Goal: Task Accomplishment & Management: Manage account settings

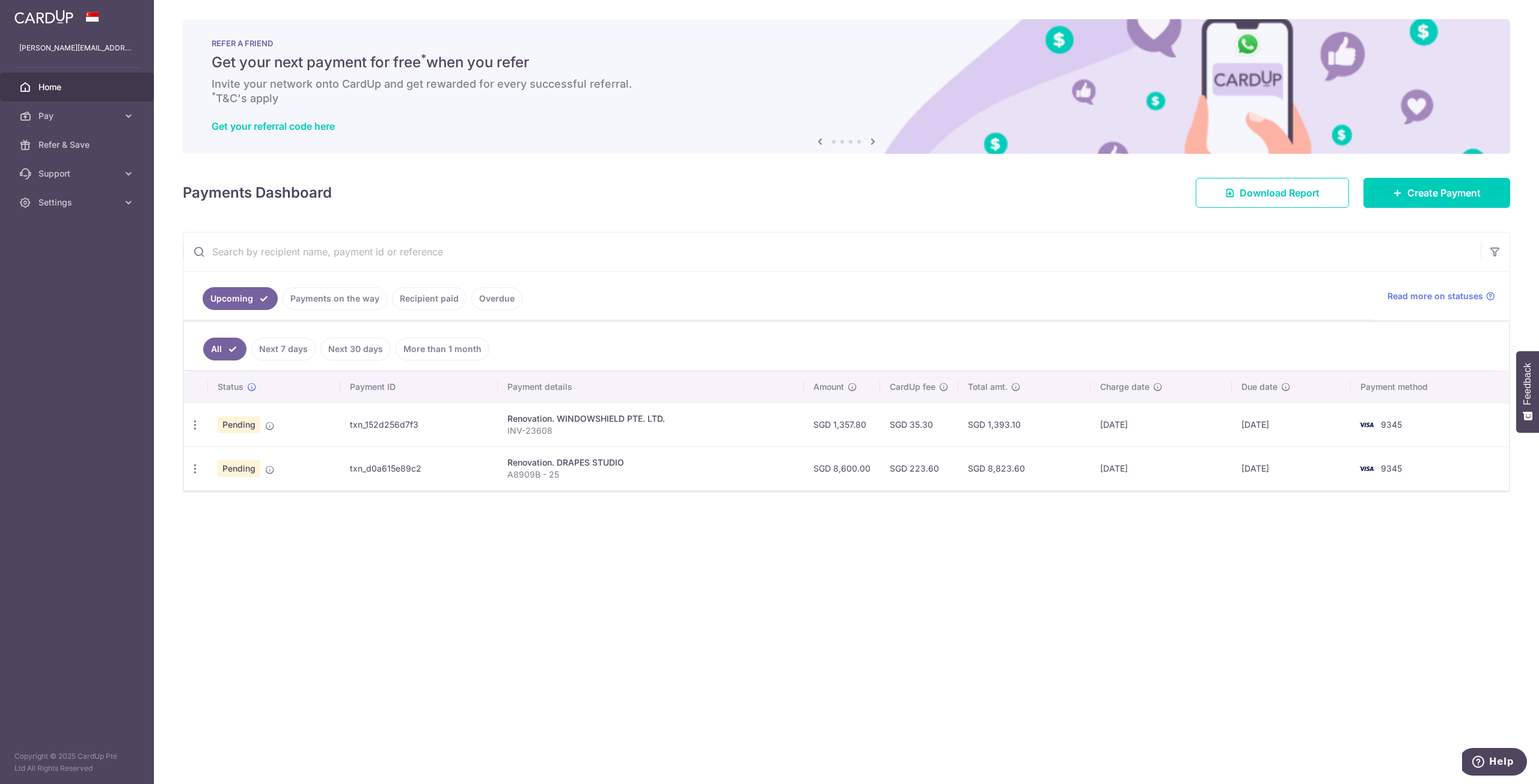
click at [103, 95] on link "Home" at bounding box center [77, 87] width 154 height 29
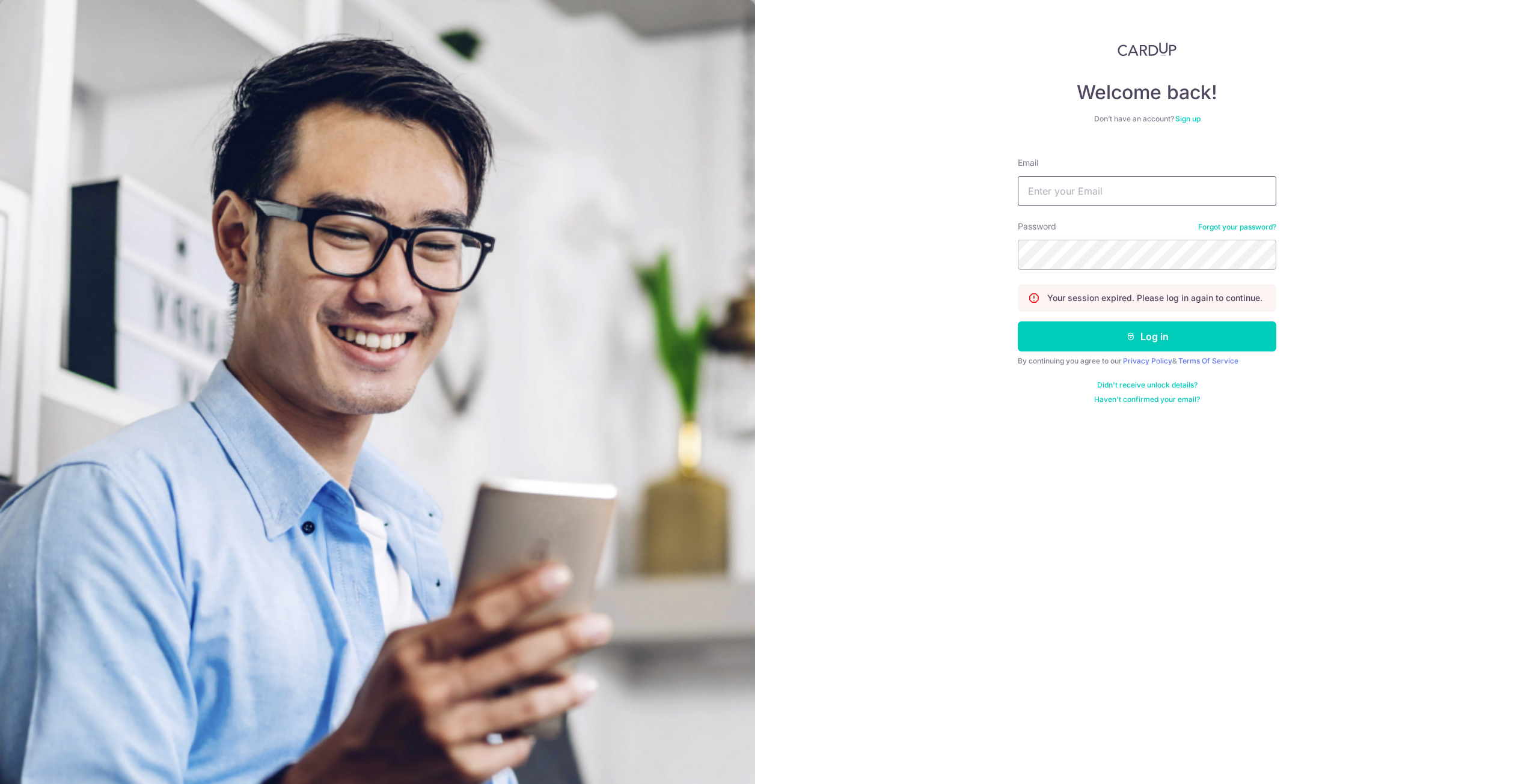
click at [1188, 191] on input "Email" at bounding box center [1147, 190] width 259 height 30
type input "[PERSON_NAME][EMAIL_ADDRESS][PERSON_NAME][DOMAIN_NAME]"
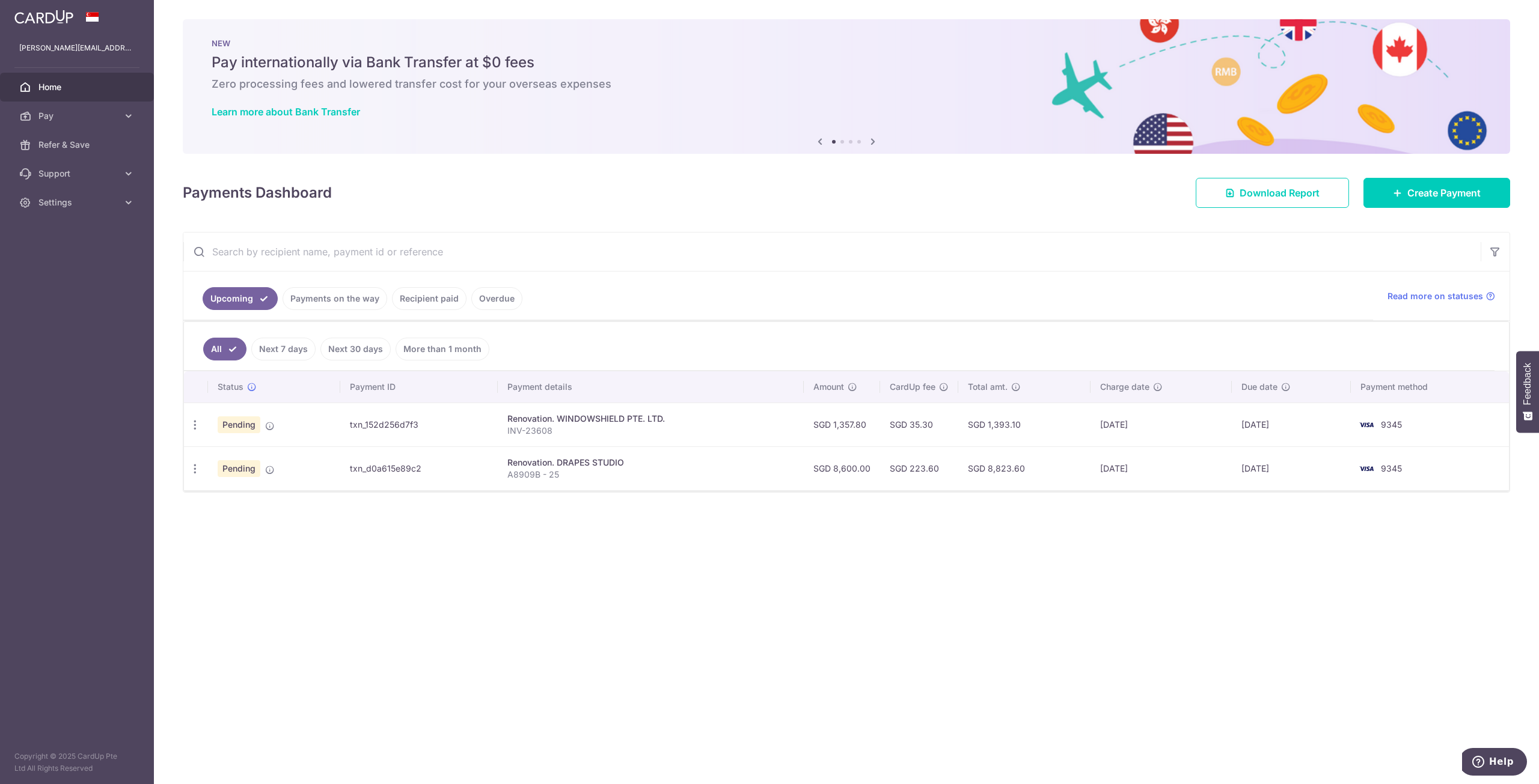
click at [105, 83] on span "Home" at bounding box center [78, 87] width 80 height 12
